Goal: Book appointment/travel/reservation

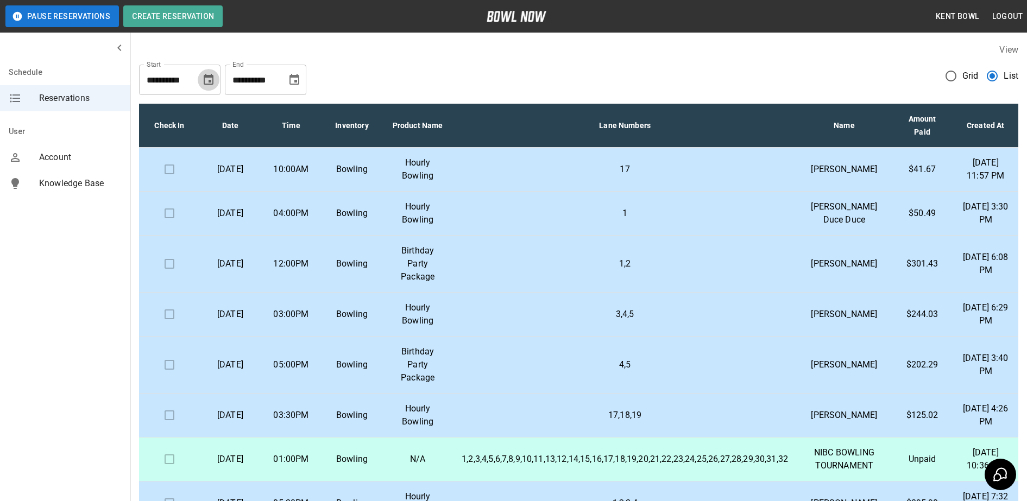
click at [208, 81] on icon "Choose date, selected date is Oct 10, 2025" at bounding box center [209, 79] width 10 height 11
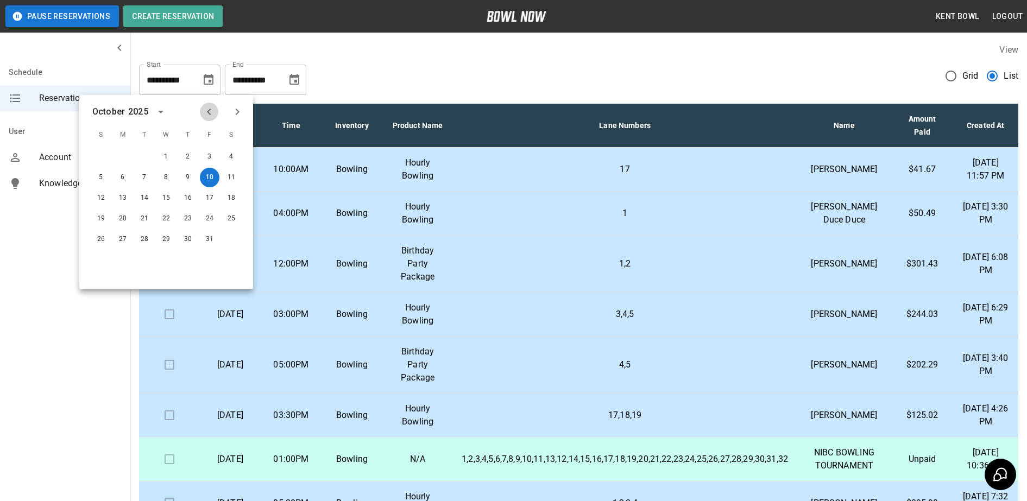
click at [209, 112] on icon "Previous month" at bounding box center [208, 111] width 13 height 13
click at [99, 201] on button "14" at bounding box center [101, 198] width 20 height 20
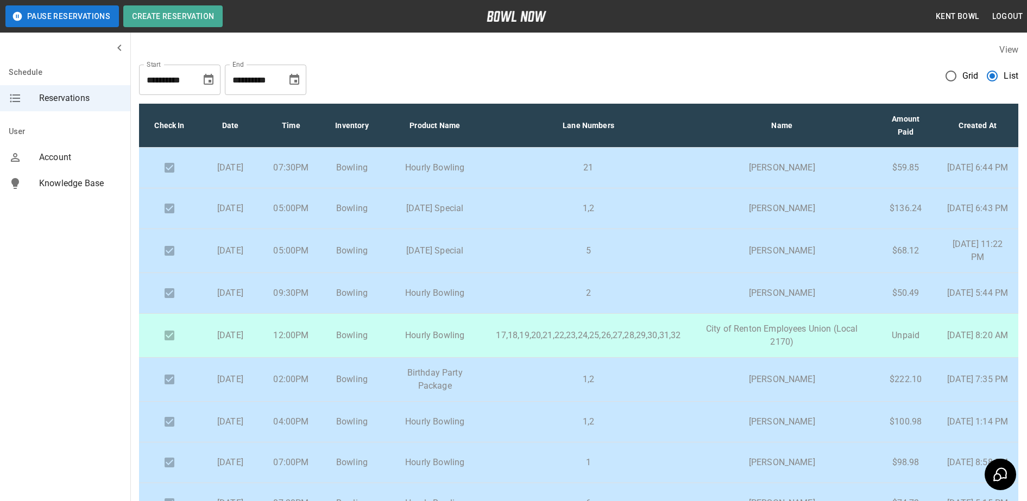
click at [211, 81] on icon "Choose date, selected date is Sep 14, 2025" at bounding box center [209, 79] width 10 height 11
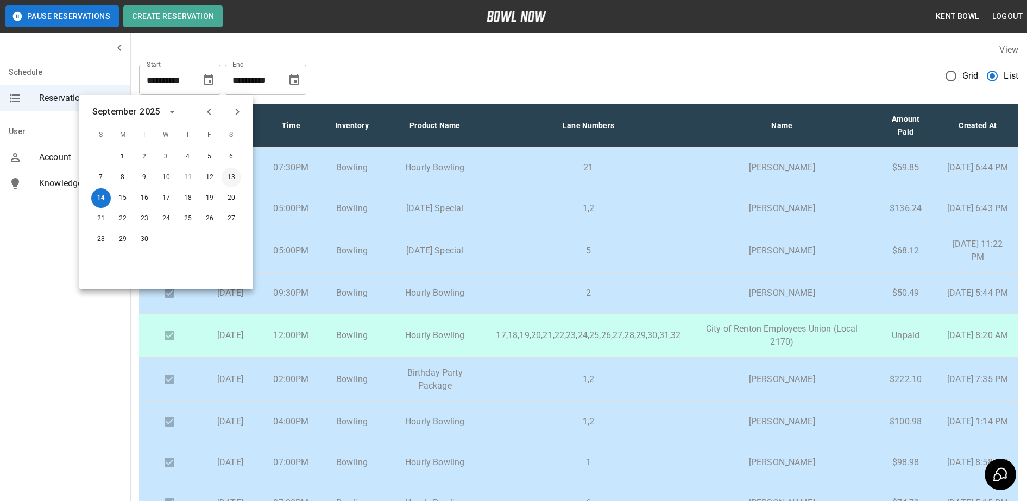
click at [231, 177] on button "13" at bounding box center [231, 178] width 20 height 20
type input "**********"
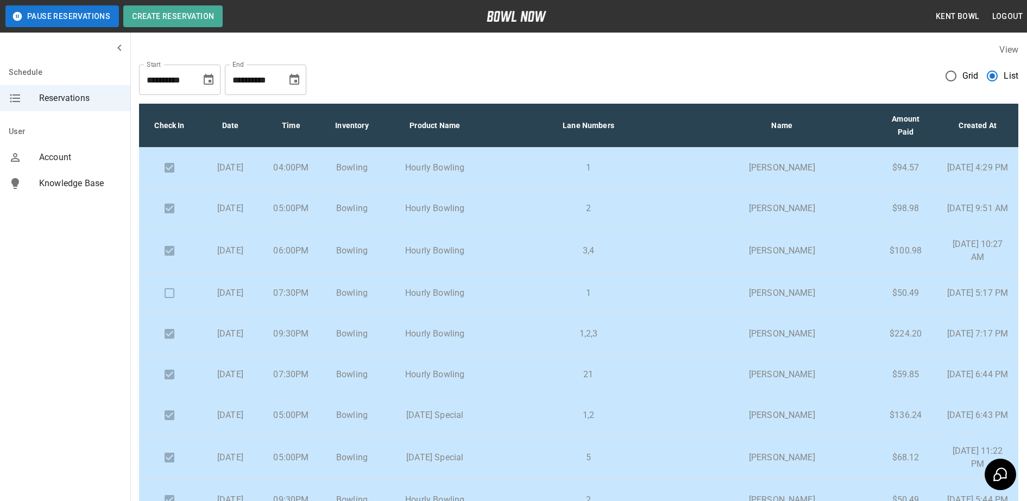
click at [478, 299] on p "Hourly Bowling" at bounding box center [434, 293] width 87 height 13
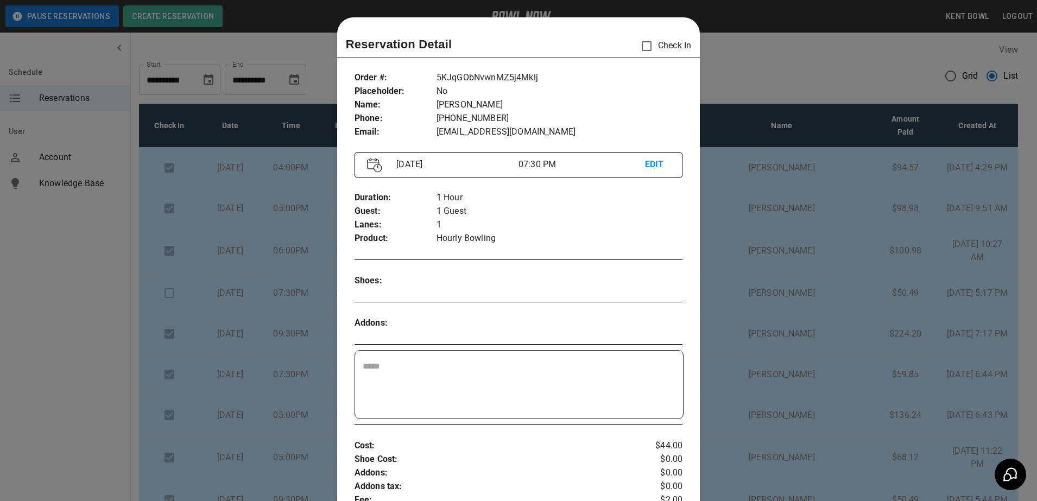
click at [645, 164] on p "EDIT" at bounding box center [658, 165] width 26 height 14
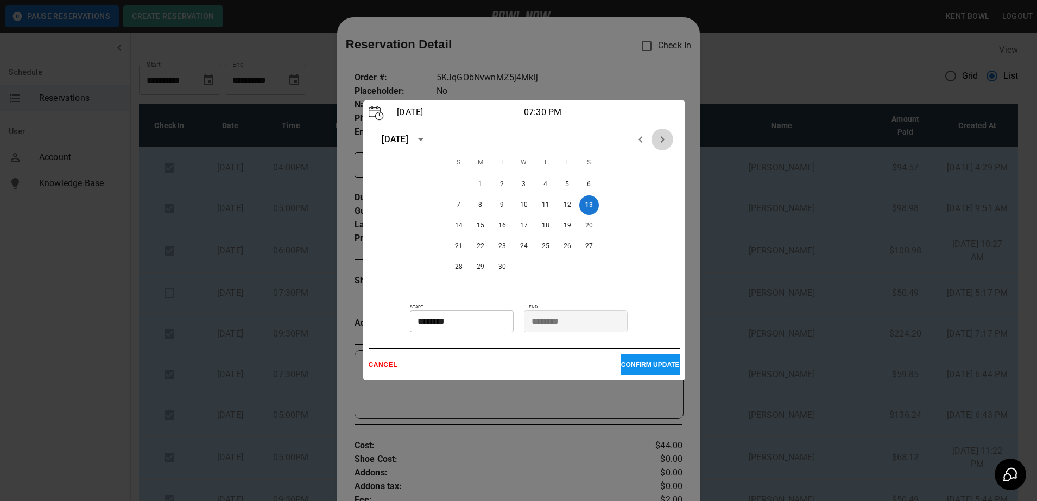
click at [659, 143] on icon "Next month" at bounding box center [662, 139] width 13 height 13
click at [573, 80] on div at bounding box center [518, 250] width 1037 height 501
click at [393, 368] on p "CANCEL" at bounding box center [495, 365] width 252 height 8
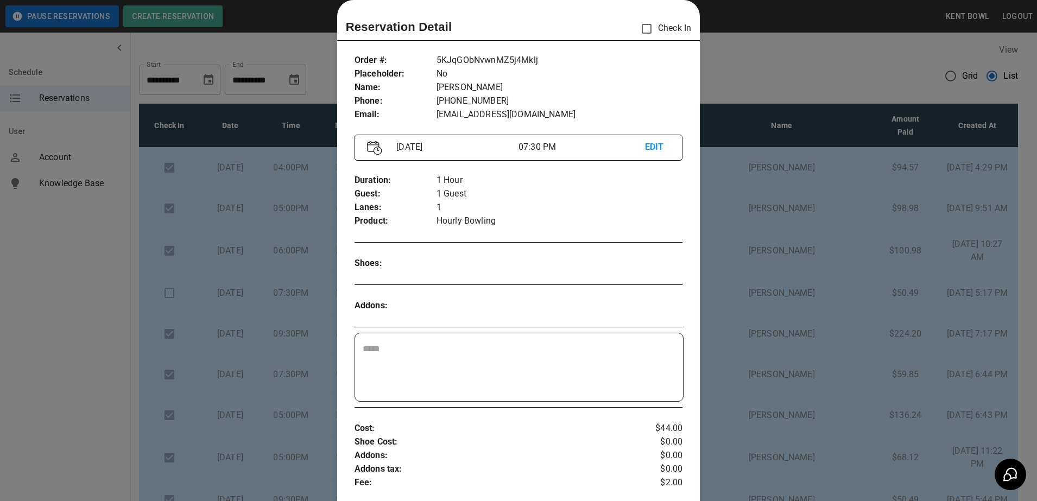
click at [653, 149] on p "EDIT" at bounding box center [658, 148] width 26 height 14
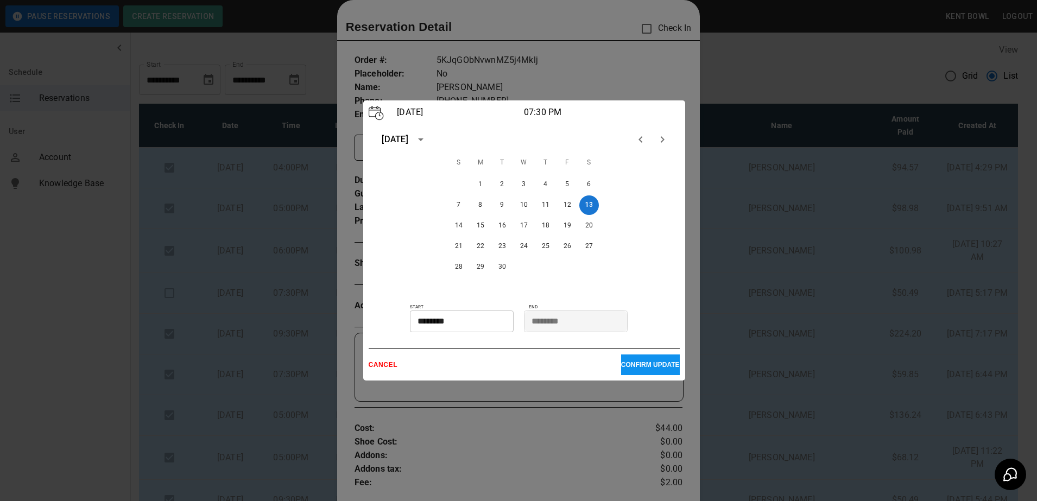
click at [662, 144] on icon "Next month" at bounding box center [662, 139] width 13 height 13
click at [567, 204] on button "10" at bounding box center [568, 205] width 20 height 20
click at [437, 321] on input "********" at bounding box center [458, 322] width 96 height 22
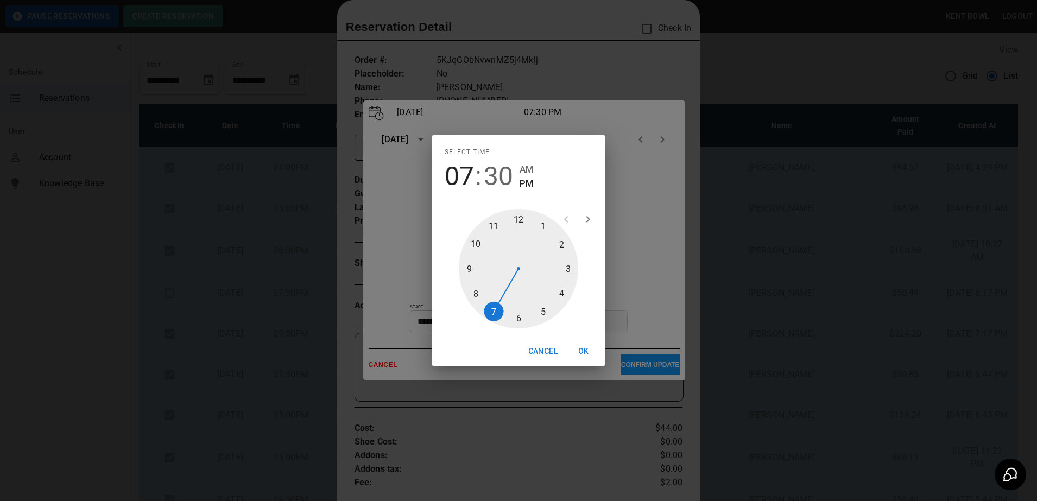
click at [543, 319] on div at bounding box center [518, 268] width 119 height 119
click at [518, 225] on div at bounding box center [518, 268] width 119 height 119
type input "********"
click at [526, 185] on span "PM" at bounding box center [527, 183] width 14 height 15
click at [584, 352] on button "OK" at bounding box center [583, 351] width 35 height 20
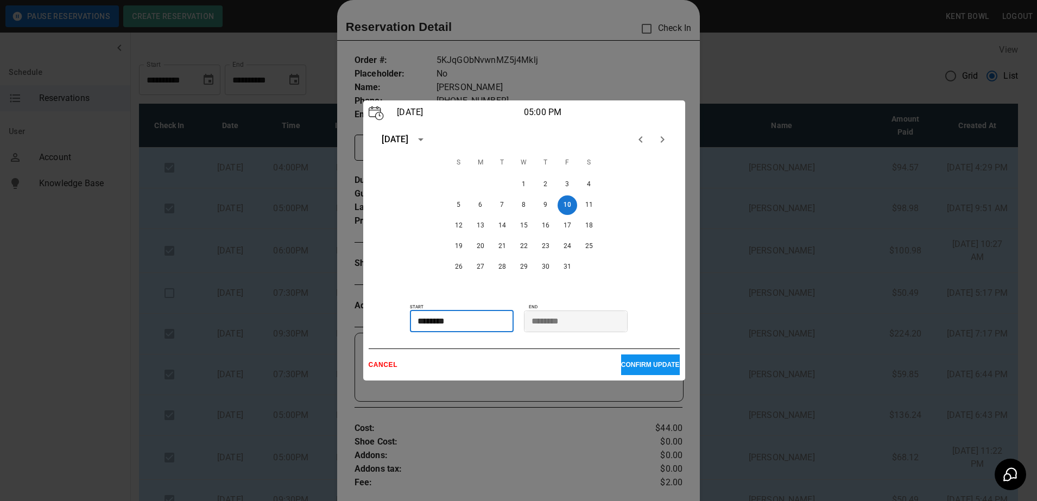
click at [628, 371] on button "CONFIRM UPDATE" at bounding box center [650, 365] width 59 height 21
click at [637, 368] on p "CONFIRM UPDATE" at bounding box center [650, 365] width 59 height 8
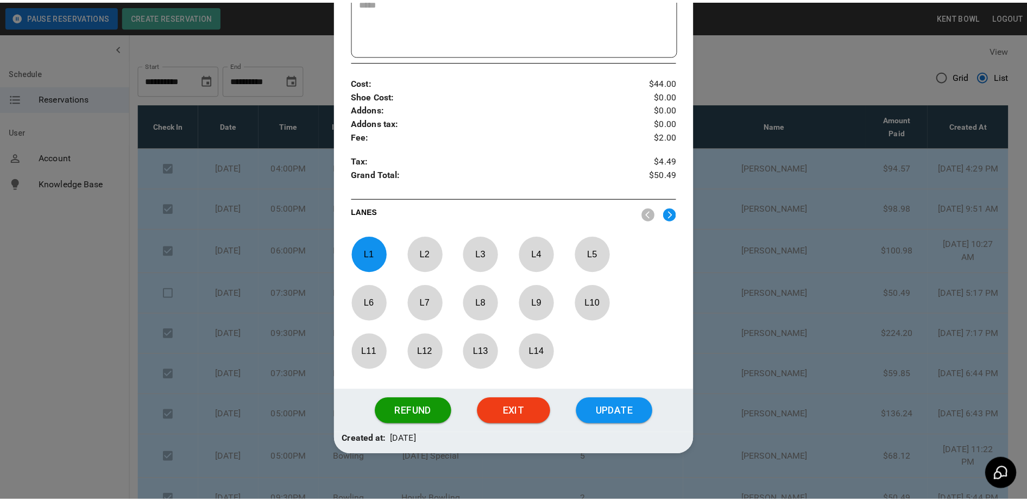
scroll to position [371, 0]
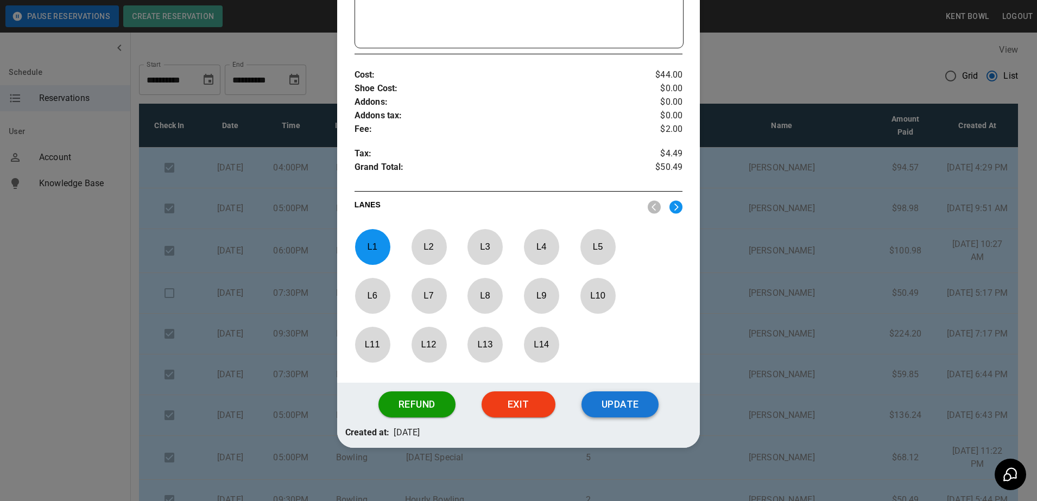
click at [607, 414] on button "Update" at bounding box center [619, 404] width 77 height 26
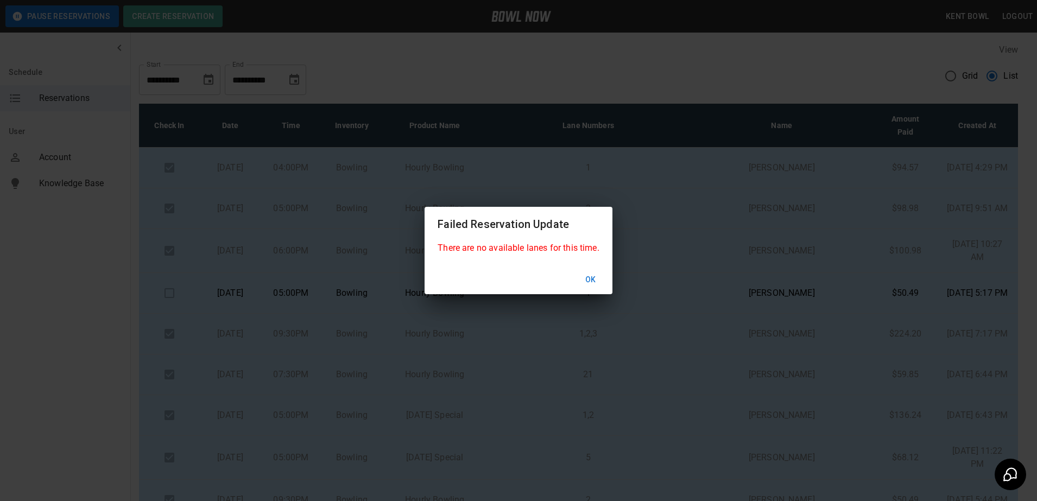
click at [588, 283] on button "Ok" at bounding box center [590, 280] width 35 height 20
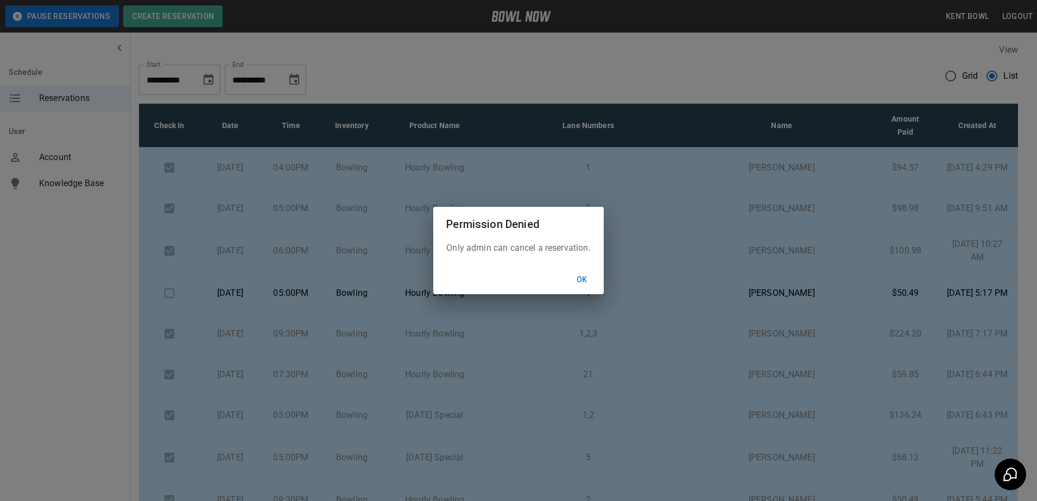
click at [580, 284] on button "Ok" at bounding box center [582, 280] width 35 height 20
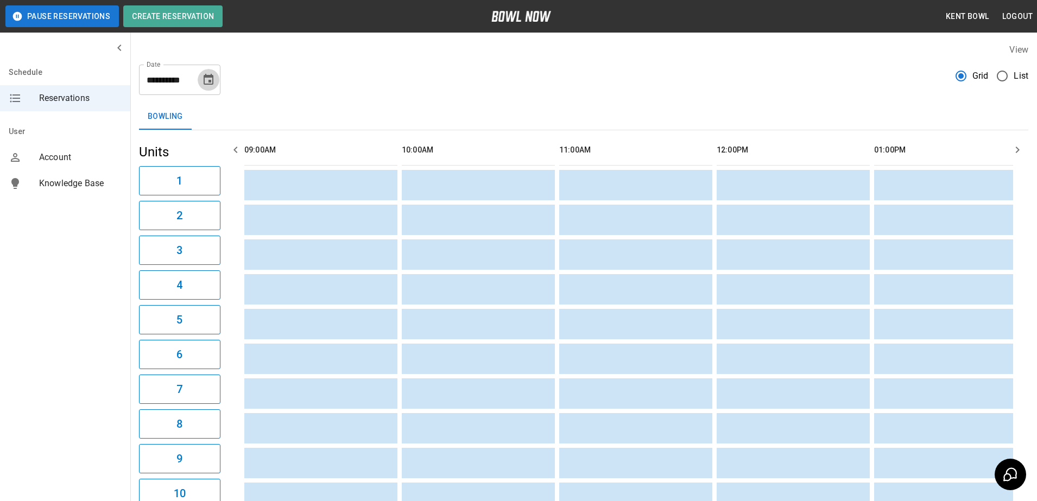
click at [208, 79] on icon "Choose date, selected date is Oct 10, 2025" at bounding box center [208, 79] width 13 height 13
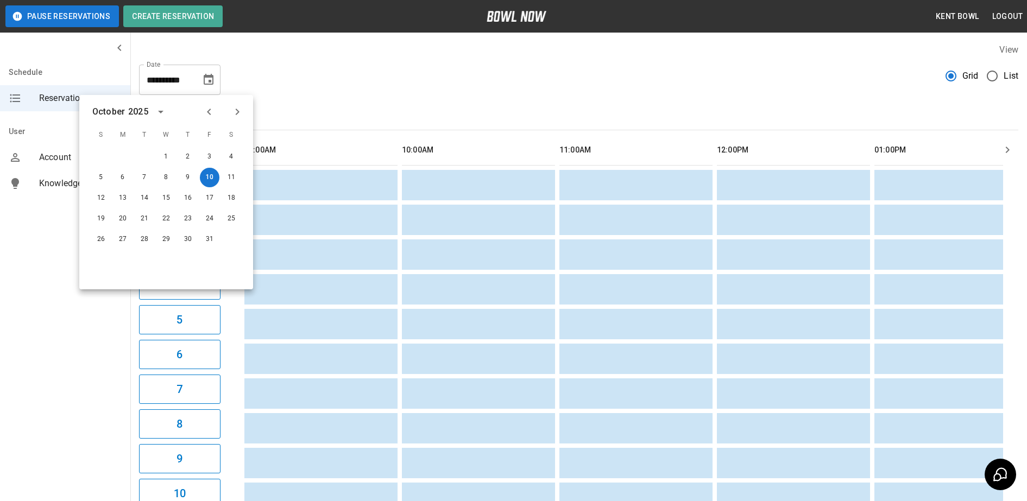
scroll to position [0, 787]
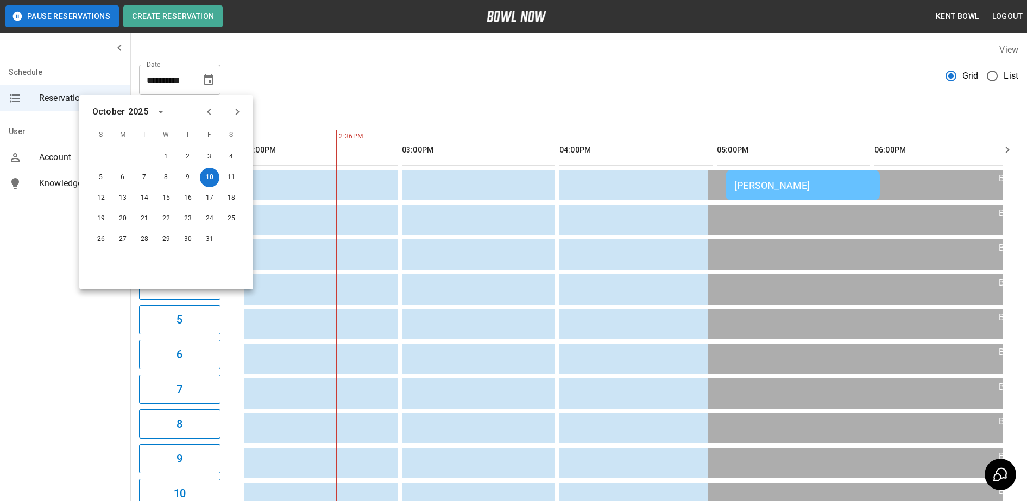
click at [436, 86] on div "**********" at bounding box center [578, 75] width 879 height 39
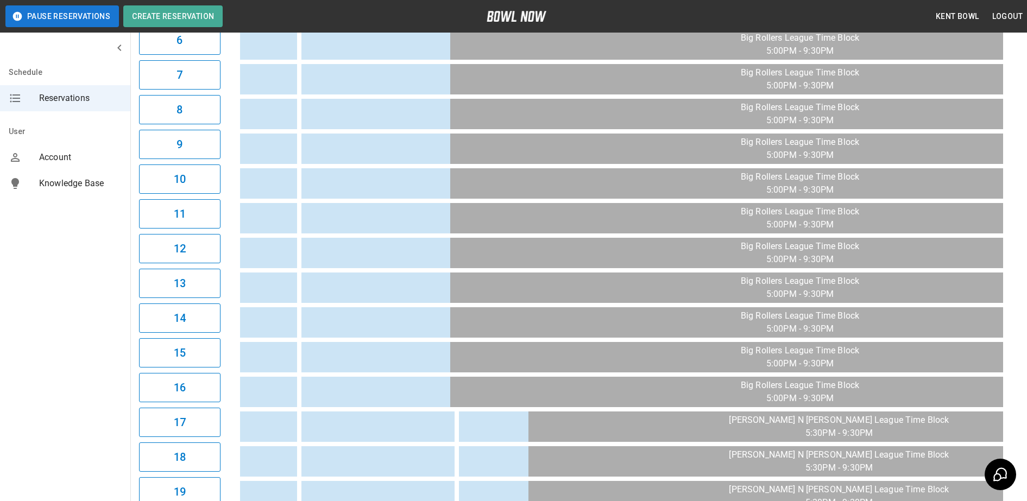
scroll to position [311, 0]
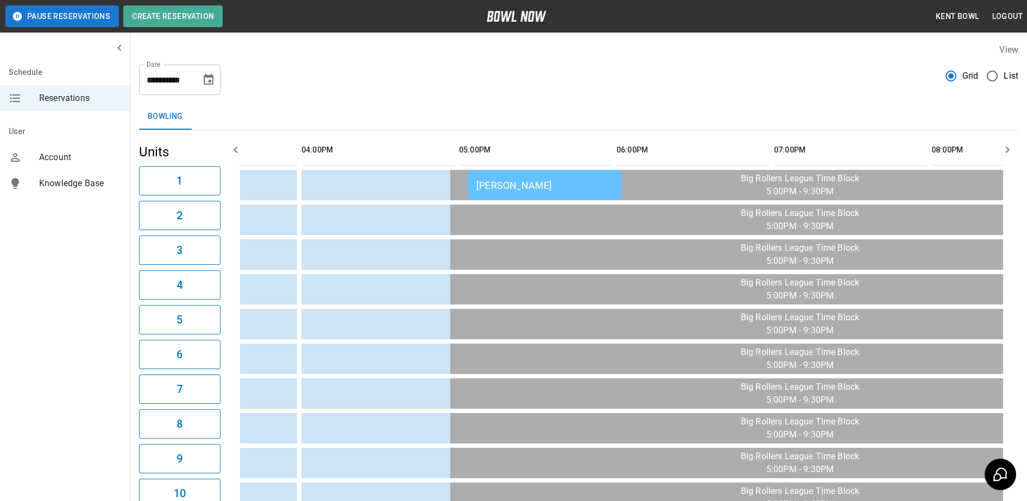
click at [511, 186] on div "[PERSON_NAME]" at bounding box center [544, 185] width 137 height 11
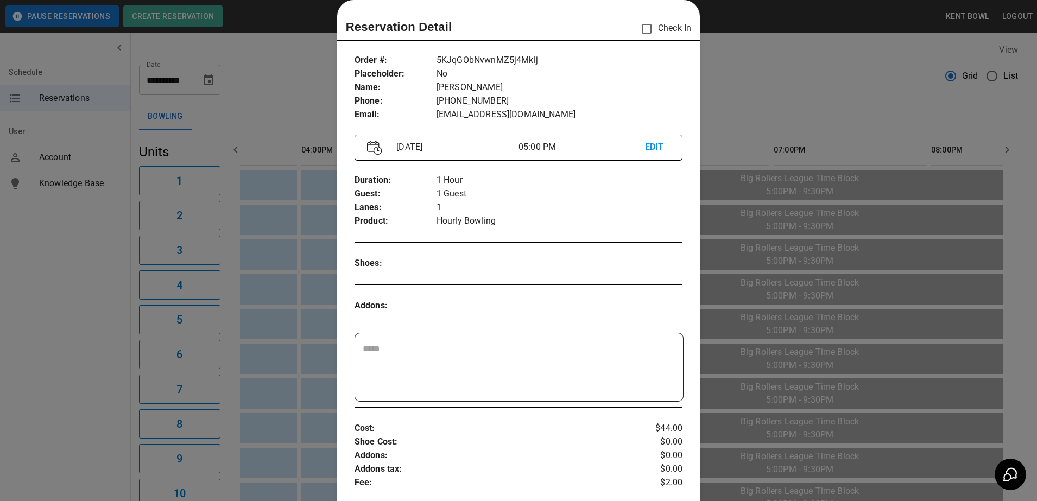
click at [645, 150] on p "EDIT" at bounding box center [658, 148] width 26 height 14
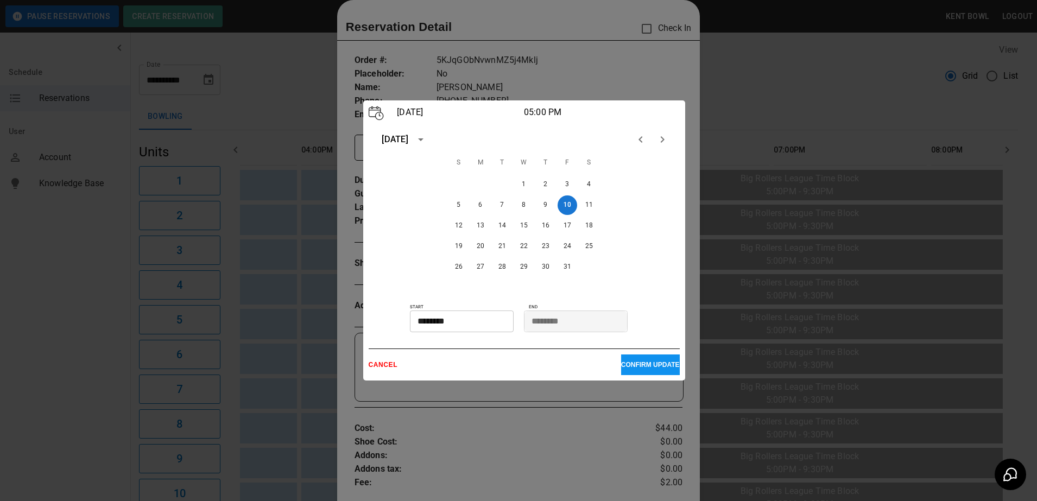
click at [305, 219] on div at bounding box center [518, 250] width 1037 height 501
click at [390, 375] on div "October 10 05:00 PM October 2025 S M T W T F S 1 2 3 4 5 6 7 8 9 10 11 12 13 14…" at bounding box center [524, 240] width 322 height 280
click at [377, 374] on div "CANCEL CONFIRM UPDATE" at bounding box center [524, 362] width 311 height 27
click at [382, 363] on p "CANCEL" at bounding box center [495, 365] width 252 height 8
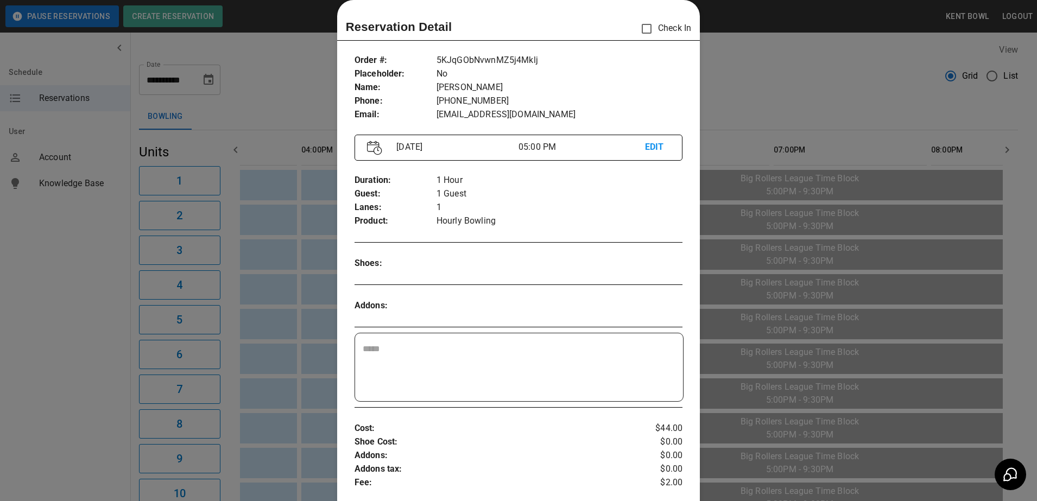
click at [292, 360] on div at bounding box center [518, 250] width 1037 height 501
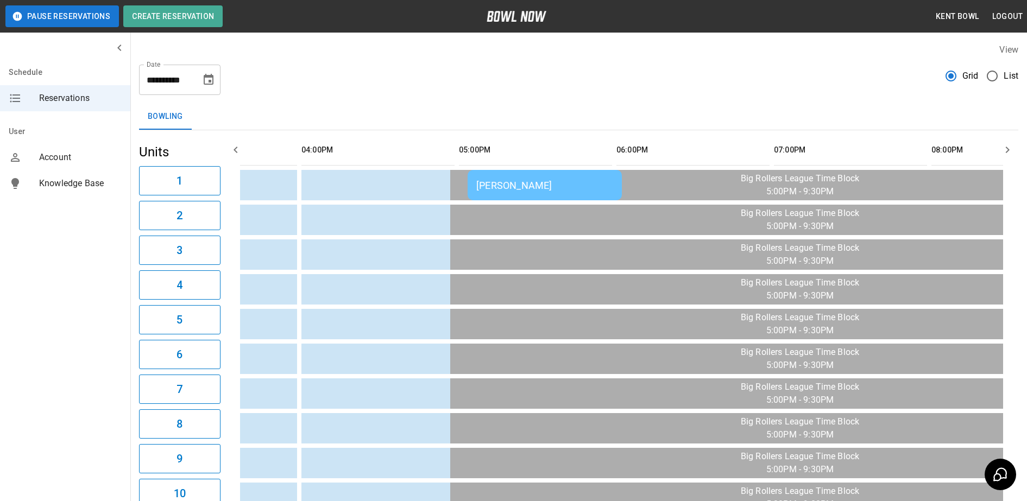
click at [524, 189] on div "[PERSON_NAME]" at bounding box center [544, 185] width 137 height 11
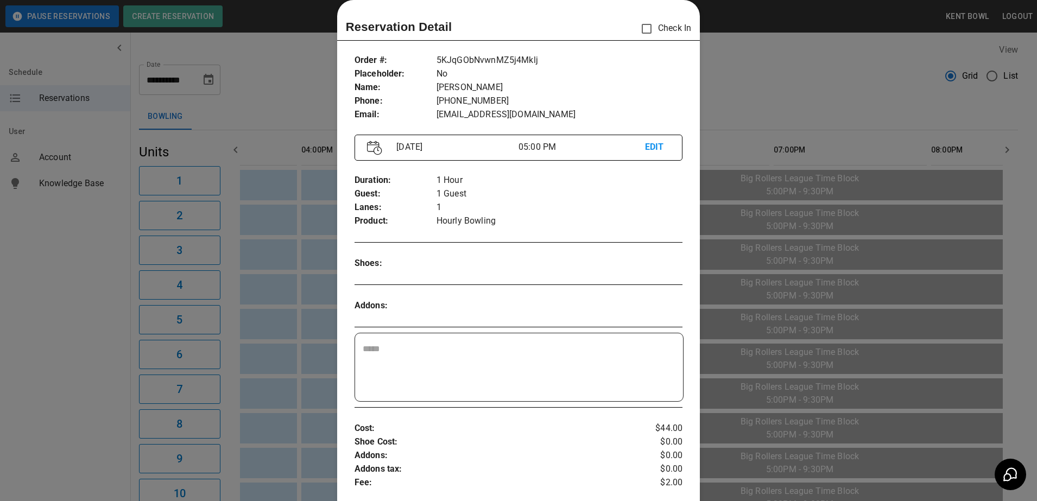
click at [648, 150] on p "EDIT" at bounding box center [658, 148] width 26 height 14
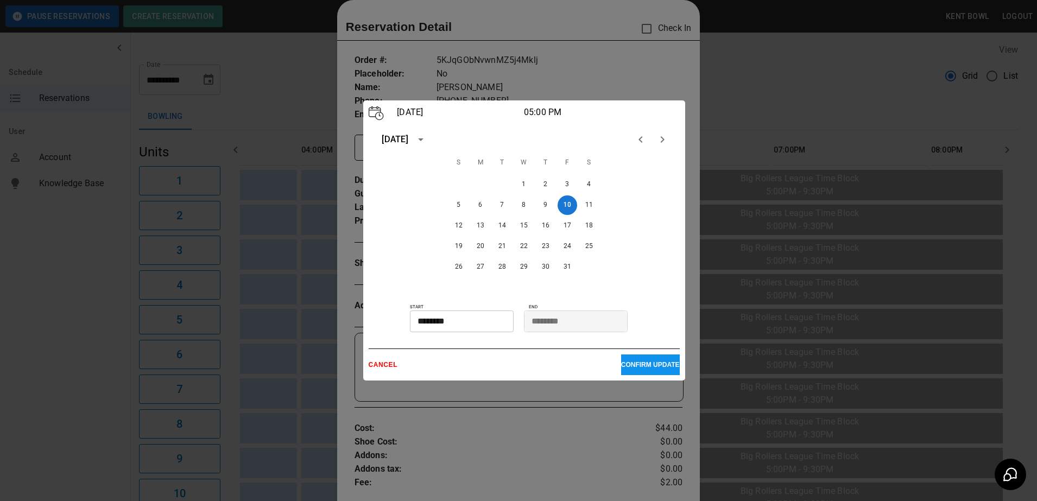
click at [432, 325] on input "********" at bounding box center [458, 322] width 96 height 22
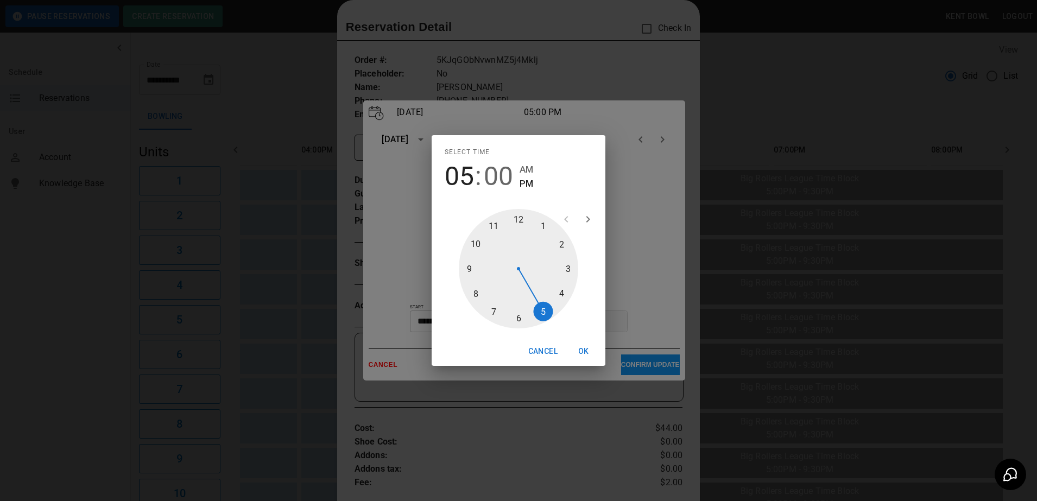
click at [563, 298] on div at bounding box center [518, 268] width 119 height 119
click at [516, 325] on div at bounding box center [518, 268] width 119 height 119
type input "********"
click at [579, 356] on button "OK" at bounding box center [583, 351] width 35 height 20
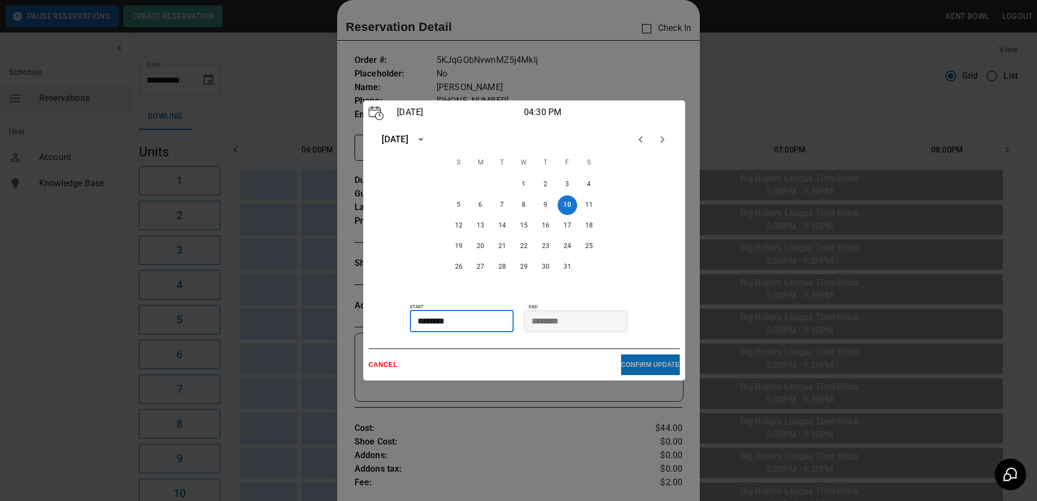
click at [629, 366] on p "CONFIRM UPDATE" at bounding box center [650, 365] width 59 height 8
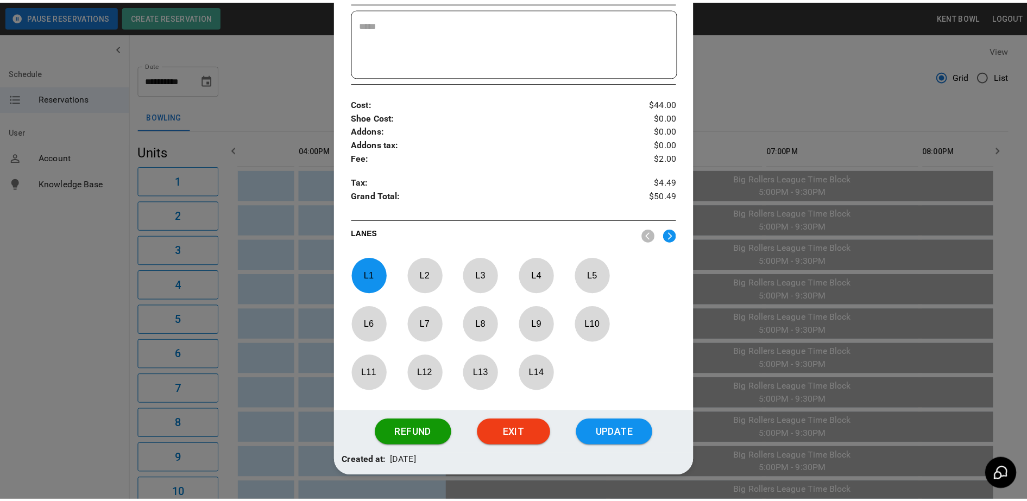
scroll to position [372, 0]
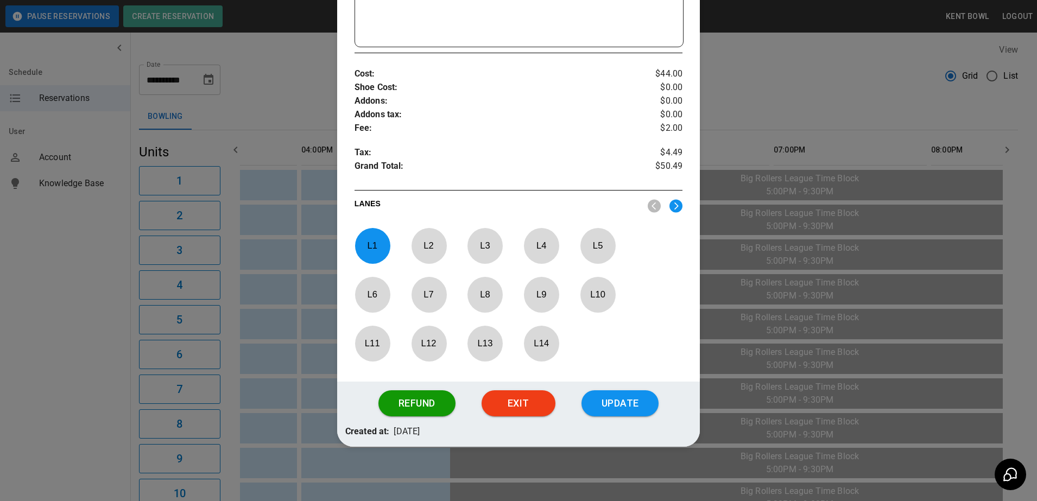
click at [669, 210] on img at bounding box center [675, 206] width 13 height 14
click at [481, 255] on p "L 17" at bounding box center [485, 246] width 36 height 26
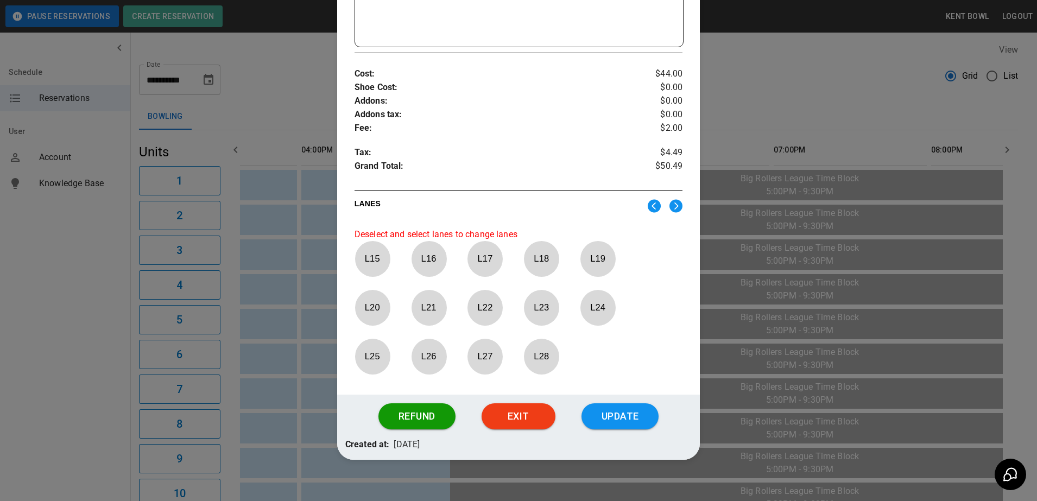
click at [648, 207] on img at bounding box center [654, 206] width 13 height 14
click at [370, 273] on div at bounding box center [372, 259] width 35 height 36
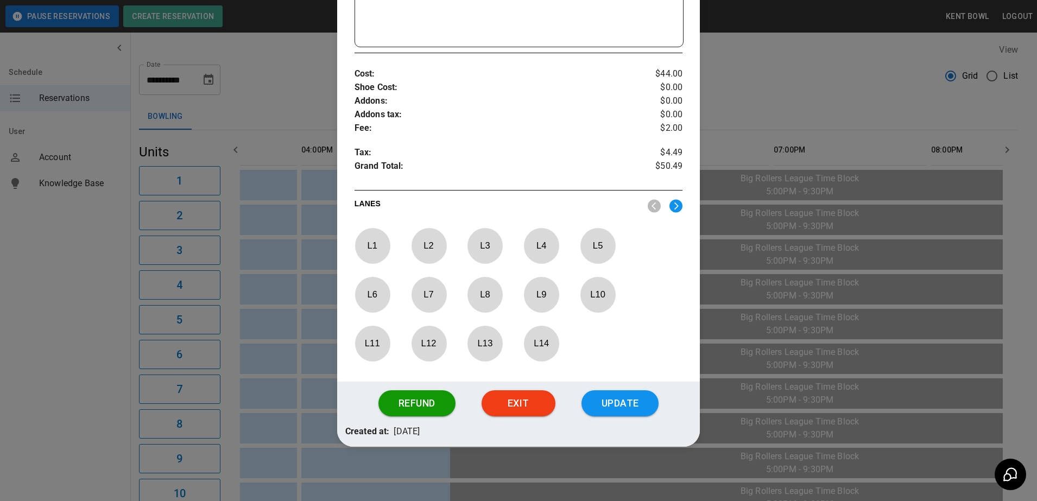
click at [669, 212] on img at bounding box center [675, 206] width 13 height 14
click at [479, 249] on p "L 17" at bounding box center [485, 246] width 36 height 26
click at [612, 404] on button "Update" at bounding box center [619, 403] width 77 height 26
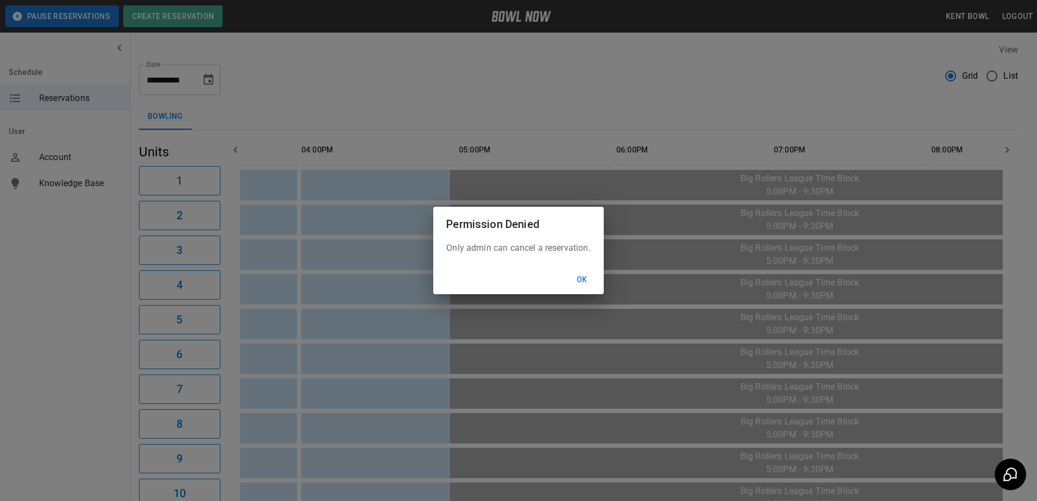
click at [578, 281] on button "Ok" at bounding box center [582, 280] width 35 height 20
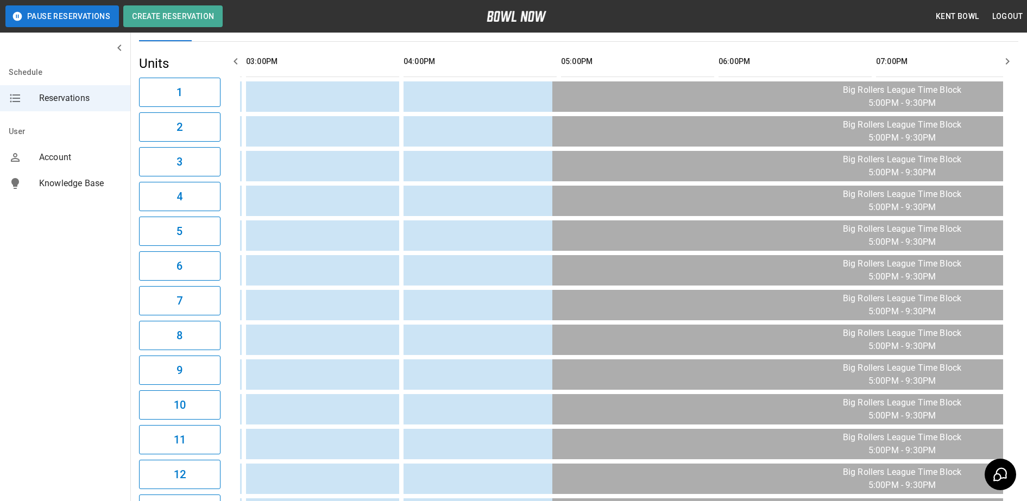
scroll to position [0, 0]
